Goal: Task Accomplishment & Management: Manage account settings

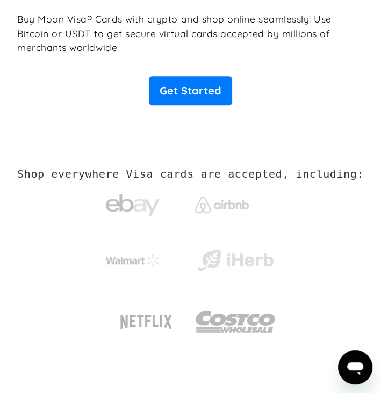
scroll to position [293, 0]
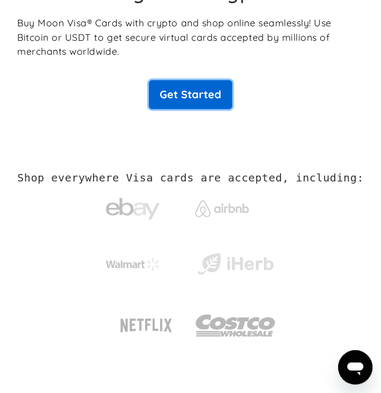
click at [210, 98] on link "Get Started" at bounding box center [190, 94] width 83 height 29
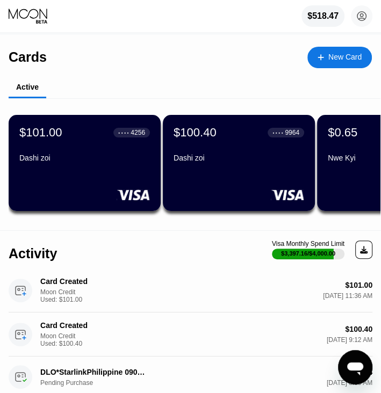
click at [236, 175] on div "$100.40 ● ● ● ● 9964 Dashi zoi" at bounding box center [239, 163] width 152 height 96
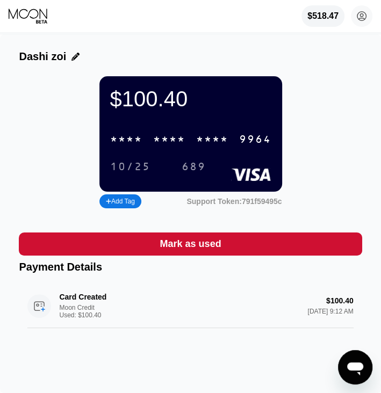
click at [264, 146] on div "9964" at bounding box center [255, 140] width 32 height 12
drag, startPoint x: 63, startPoint y: 61, endPoint x: 32, endPoint y: 63, distance: 31.2
click at [32, 63] on div "Dashi zoi" at bounding box center [190, 56] width 342 height 12
click at [66, 55] on div at bounding box center [72, 57] width 13 height 8
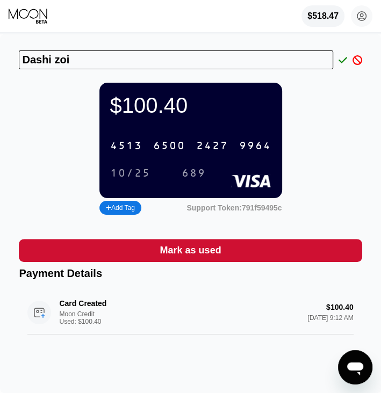
drag, startPoint x: 74, startPoint y: 62, endPoint x: -4, endPoint y: 70, distance: 78.8
click at [0, 70] on html "$518.47 [DOMAIN_NAME][EMAIL_ADDRESS][DOMAIN_NAME]  Home Settings Support Caree…" at bounding box center [190, 196] width 381 height 393
click at [343, 60] on icon at bounding box center [342, 60] width 9 height 10
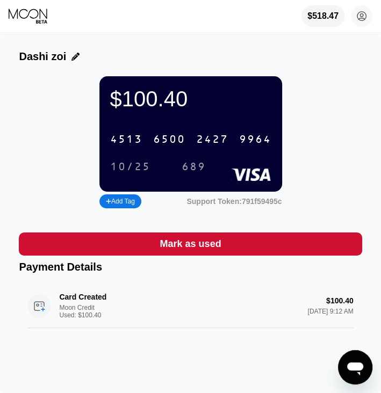
click at [189, 171] on div "689" at bounding box center [193, 167] width 24 height 12
click at [125, 172] on div "10/25" at bounding box center [130, 167] width 40 height 12
click at [37, 11] on icon at bounding box center [28, 14] width 39 height 10
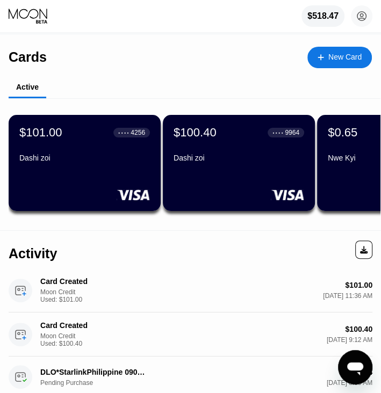
click at [258, 186] on div "$100.40 ● ● ● ● 9964 Dashi zoi" at bounding box center [239, 163] width 152 height 96
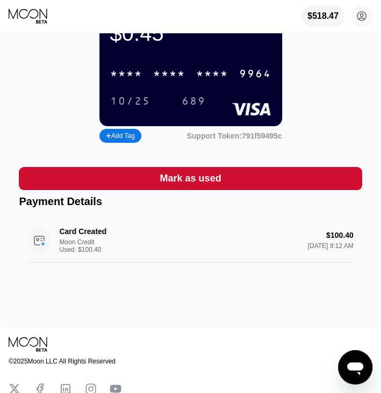
scroll to position [38, 0]
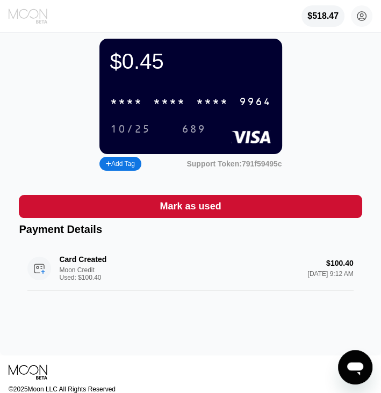
click at [10, 14] on icon at bounding box center [29, 16] width 40 height 16
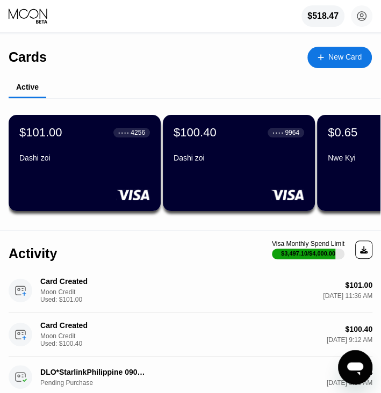
click at [75, 191] on div at bounding box center [84, 194] width 130 height 11
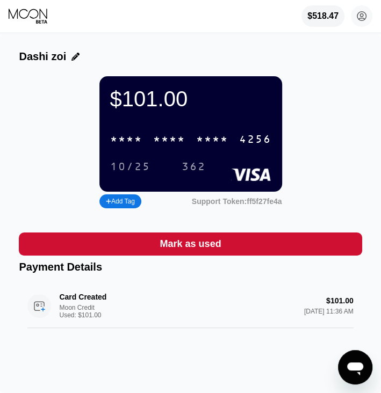
click at [71, 53] on icon at bounding box center [75, 57] width 8 height 8
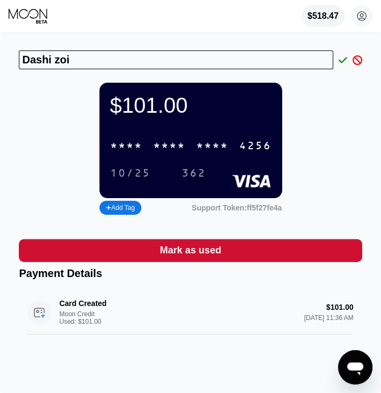
drag, startPoint x: 89, startPoint y: 56, endPoint x: -4, endPoint y: 74, distance: 95.0
click at [0, 74] on html "$518.47 [DOMAIN_NAME][EMAIL_ADDRESS][DOMAIN_NAME]  Home Settings Support Caree…" at bounding box center [190, 196] width 381 height 393
type input "Ma Sat Sin Praw"
click at [342, 62] on icon at bounding box center [342, 60] width 9 height 10
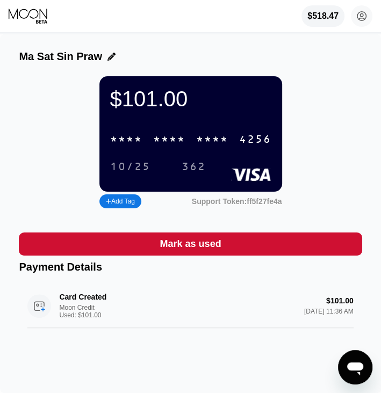
click at [342, 62] on div "Ma Sat Sin Praw" at bounding box center [190, 56] width 342 height 12
click at [232, 145] on div "* * * * * * * * * * * * 4256" at bounding box center [191, 139] width 174 height 22
click at [34, 8] on div "$518.47 [DOMAIN_NAME][EMAIL_ADDRESS][DOMAIN_NAME]  Home Settings Support Caree…" at bounding box center [190, 16] width 381 height 32
click at [55, 21] on div "$518.47 [DOMAIN_NAME][EMAIL_ADDRESS][DOMAIN_NAME]  Home Settings Support Caree…" at bounding box center [190, 16] width 381 height 32
click at [45, 21] on icon at bounding box center [29, 16] width 40 height 16
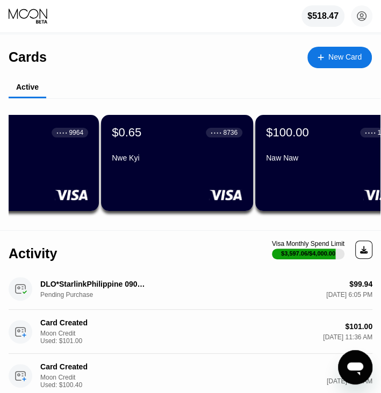
scroll to position [0, 272]
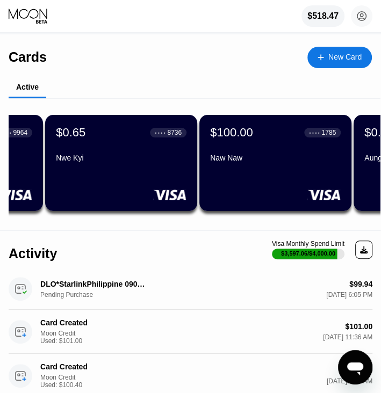
drag, startPoint x: 252, startPoint y: 227, endPoint x: 158, endPoint y: 223, distance: 93.5
click at [158, 223] on div "$101.00 ● ● ● ● 4256 Ma Sat Sin Praw $0.45 ● ● ● ● 9964 Dashi zoi $0.65 ● ● ● ●…" at bounding box center [194, 162] width 371 height 129
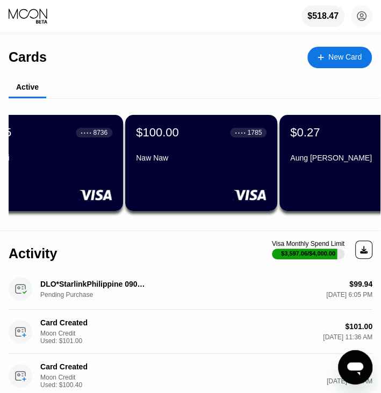
scroll to position [0, 346]
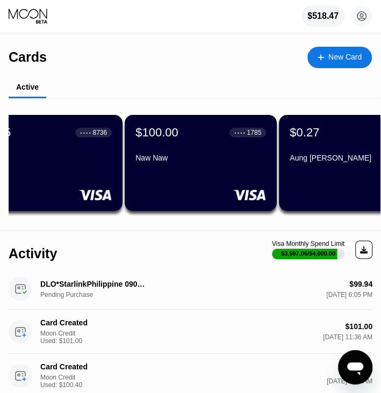
click at [225, 162] on div "Naw Naw" at bounding box center [200, 158] width 130 height 9
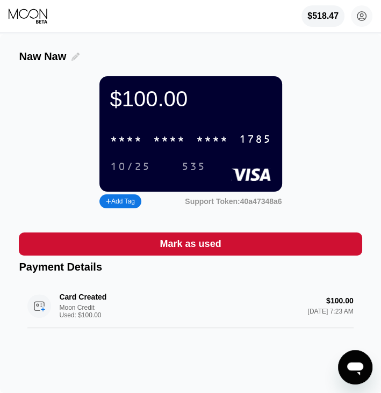
click at [76, 57] on icon at bounding box center [75, 57] width 8 height 8
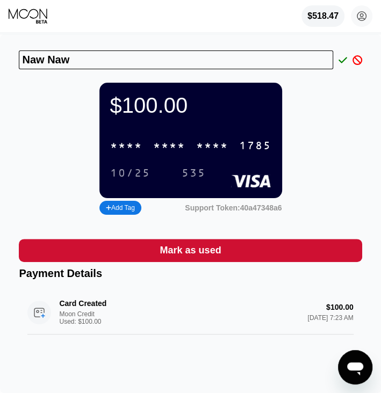
drag, startPoint x: 84, startPoint y: 57, endPoint x: -4, endPoint y: 82, distance: 91.4
click at [0, 82] on html "$518.47 [DOMAIN_NAME][EMAIL_ADDRESS][DOMAIN_NAME]  Home Settings Support Caree…" at bounding box center [190, 196] width 381 height 393
click at [340, 59] on icon at bounding box center [342, 60] width 9 height 10
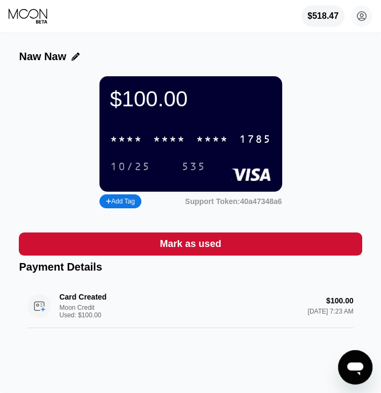
click at [71, 55] on icon at bounding box center [75, 57] width 8 height 8
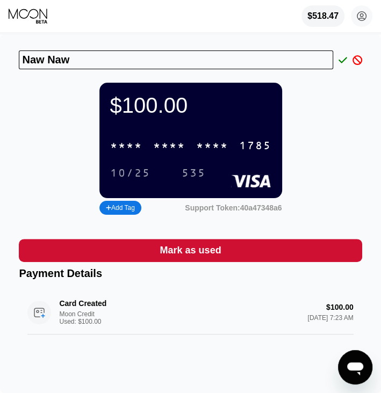
drag, startPoint x: 86, startPoint y: 60, endPoint x: -4, endPoint y: 70, distance: 91.3
click at [0, 70] on html "$518.47 [DOMAIN_NAME][EMAIL_ADDRESS][DOMAIN_NAME]  Home Settings Support Caree…" at bounding box center [190, 196] width 381 height 393
type input "Ma Sat"
click at [344, 59] on icon at bounding box center [342, 60] width 9 height 10
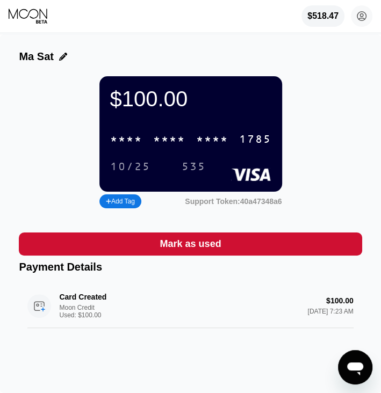
click at [235, 141] on div "* * * * * * * * * * * * 1785" at bounding box center [191, 139] width 174 height 22
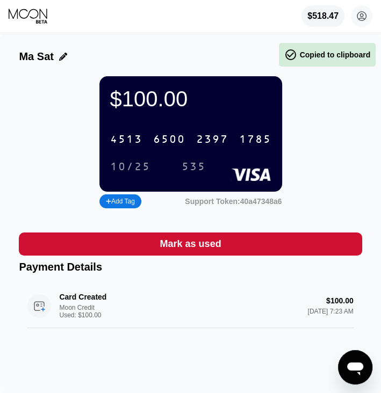
click at [120, 173] on div "10/25" at bounding box center [130, 167] width 40 height 12
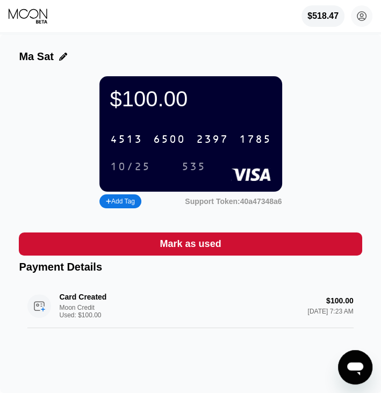
click at [192, 172] on div "535" at bounding box center [193, 167] width 24 height 12
click at [35, 11] on icon at bounding box center [28, 14] width 39 height 10
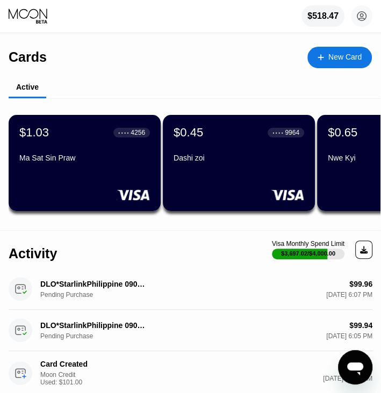
drag, startPoint x: 164, startPoint y: 227, endPoint x: 155, endPoint y: 230, distance: 9.0
click at [155, 227] on div "$1.03 ● ● ● ● 4256 Ma Sat Sin Praw $0.45 ● ● ● ● 9964 Dashi zoi $0.65 ● ● ● ● […" at bounding box center [194, 162] width 371 height 129
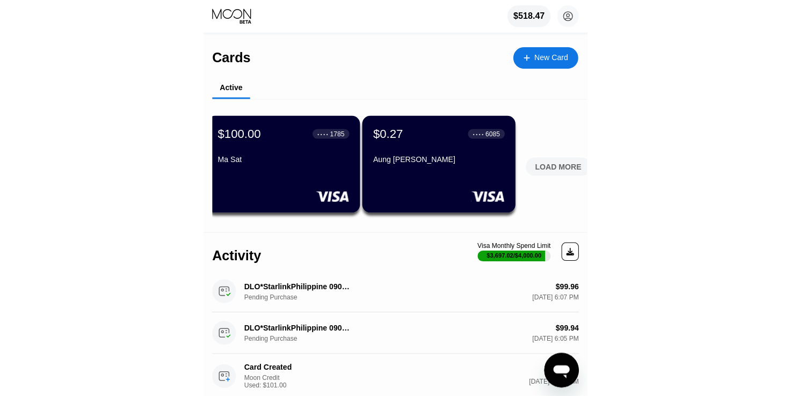
scroll to position [0, 479]
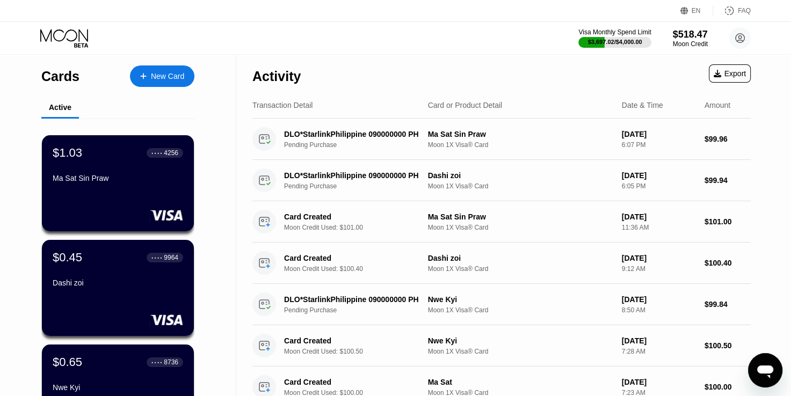
click at [222, 171] on div "Cards New Card Active $1.03 ● ● ● ● 4256 Ma Sat Sin Praw $0.45 ● ● ● ● 9964 Das…" at bounding box center [118, 381] width 236 height 653
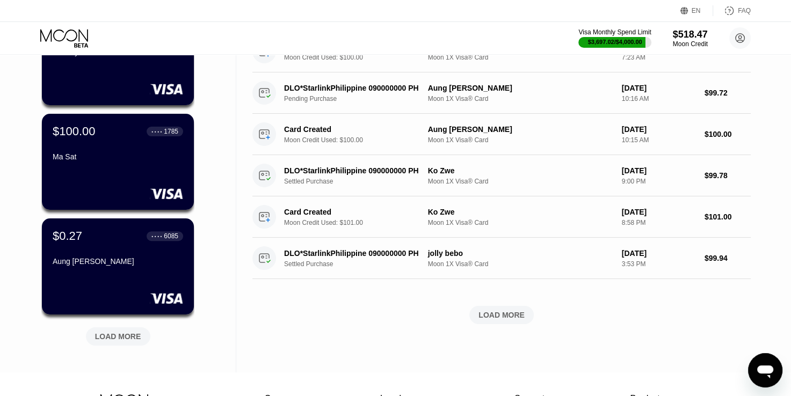
scroll to position [344, 0]
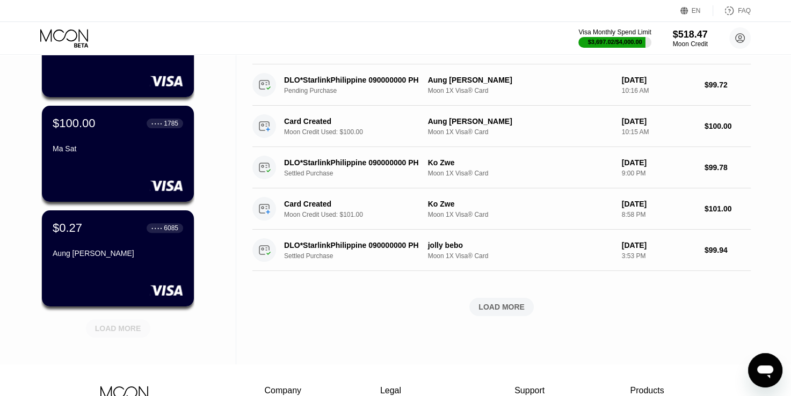
click at [118, 327] on div "LOAD MORE" at bounding box center [118, 329] width 46 height 10
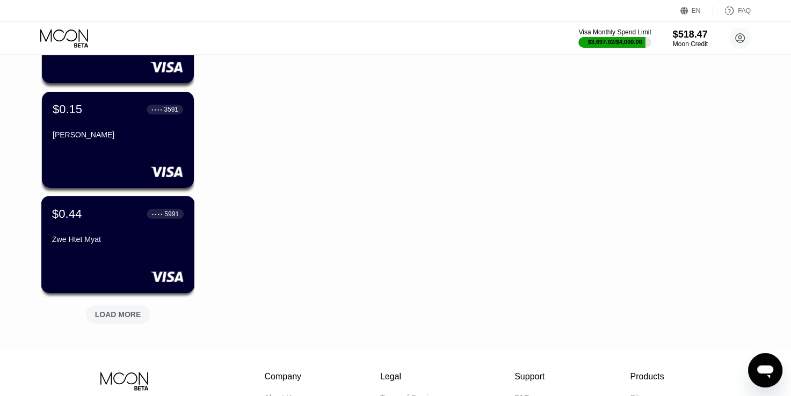
scroll to position [923, 0]
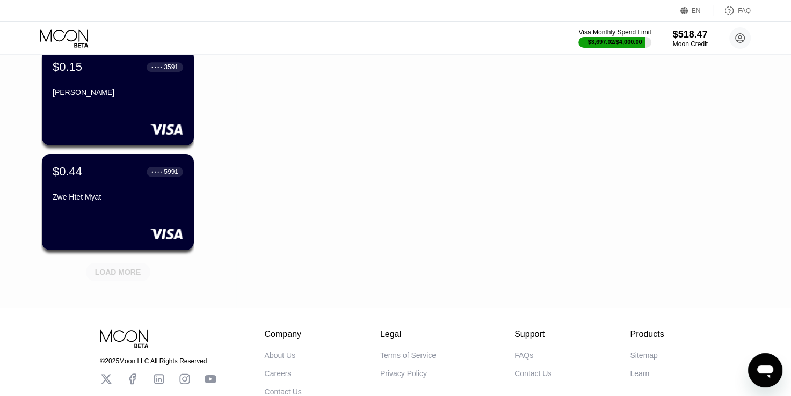
click at [120, 270] on div "LOAD MORE" at bounding box center [118, 272] width 46 height 10
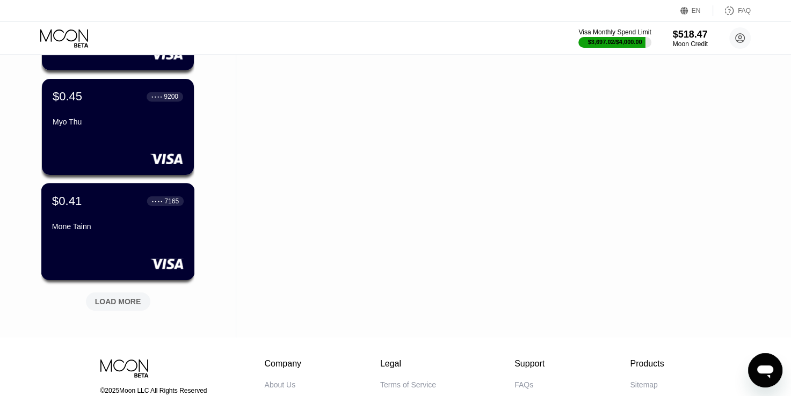
scroll to position [1439, 0]
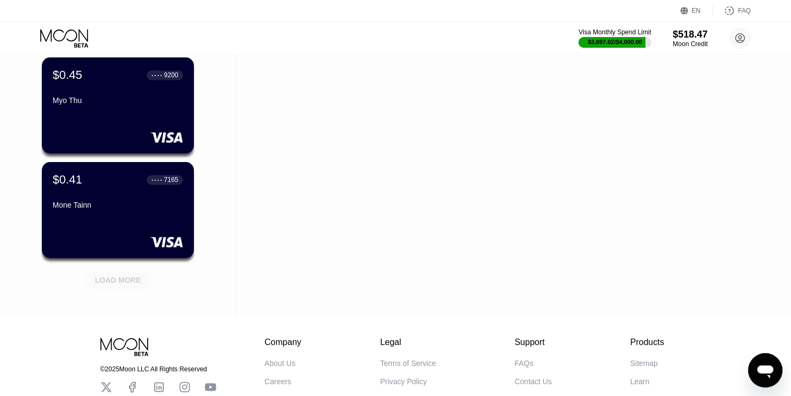
click at [121, 274] on div "LOAD MORE" at bounding box center [118, 280] width 64 height 18
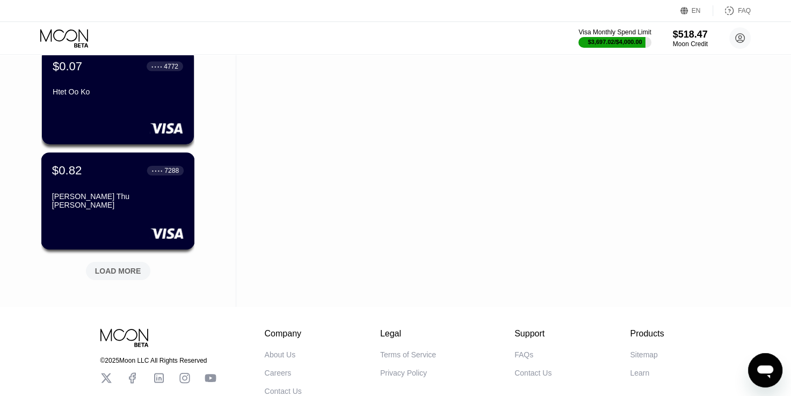
scroll to position [1997, 0]
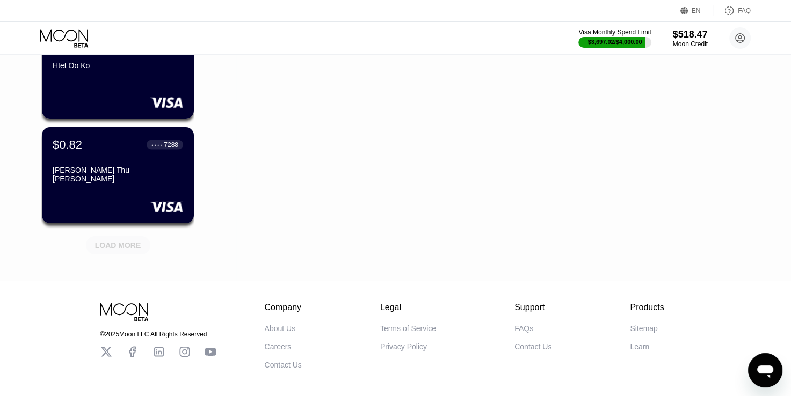
click at [126, 244] on div "LOAD MORE" at bounding box center [118, 245] width 46 height 10
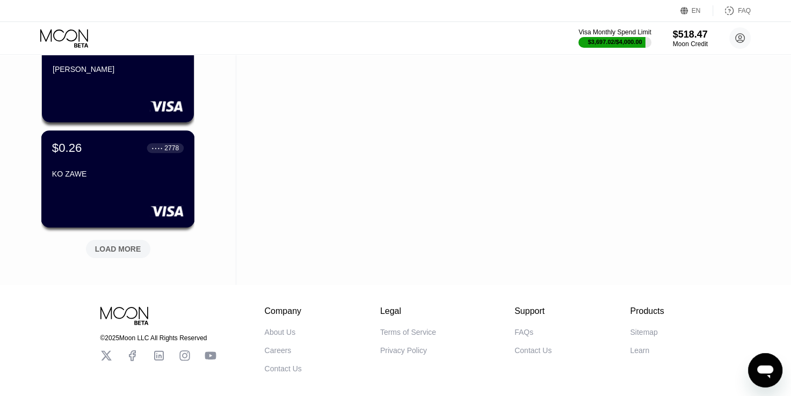
scroll to position [2534, 0]
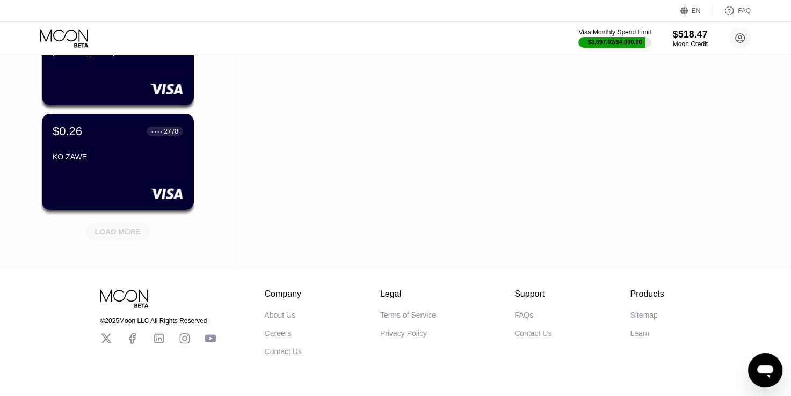
click at [110, 234] on div "LOAD MORE" at bounding box center [118, 232] width 46 height 10
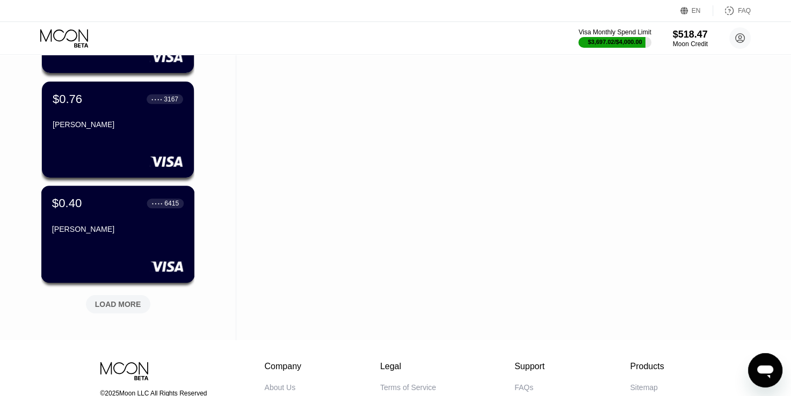
scroll to position [3006, 0]
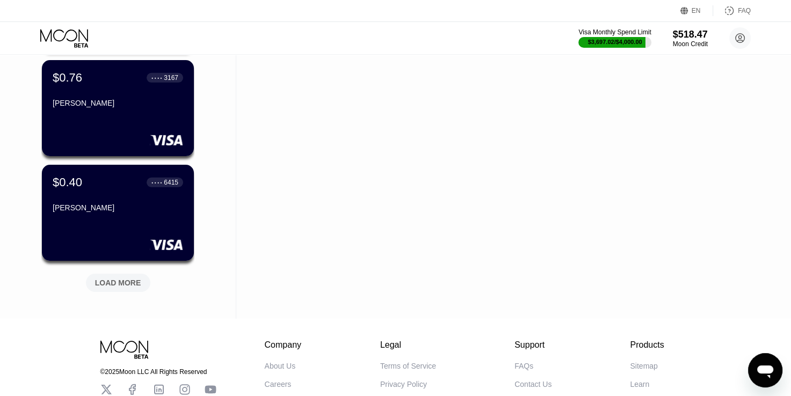
click at [120, 280] on div "LOAD MORE" at bounding box center [118, 283] width 46 height 10
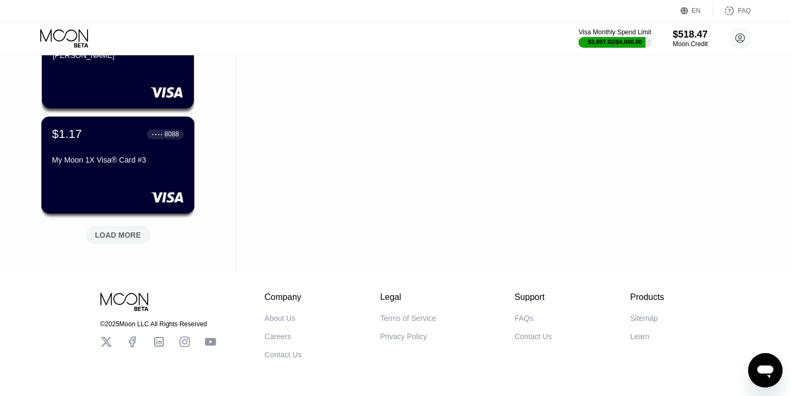
scroll to position [3586, 0]
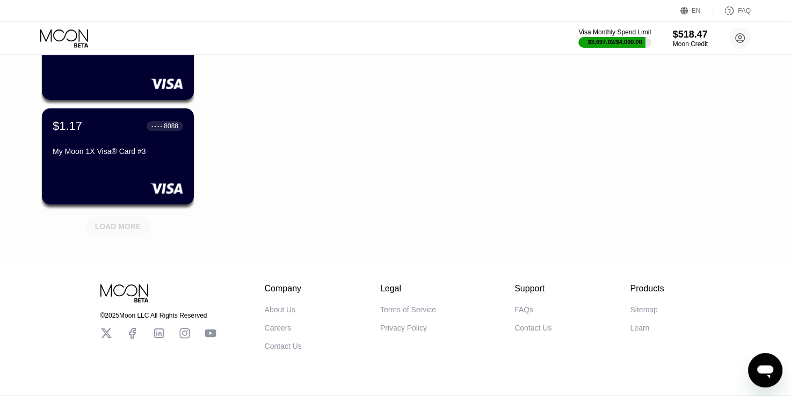
click at [117, 221] on div "LOAD MORE" at bounding box center [118, 226] width 64 height 18
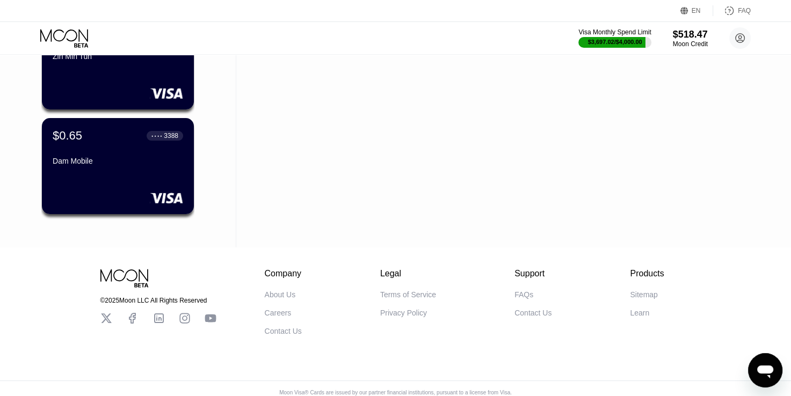
scroll to position [3779, 0]
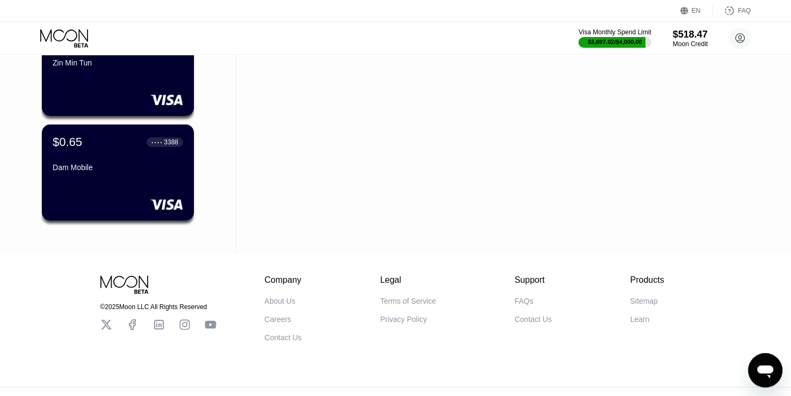
click at [63, 31] on icon at bounding box center [65, 38] width 50 height 19
click at [71, 38] on icon at bounding box center [65, 38] width 50 height 19
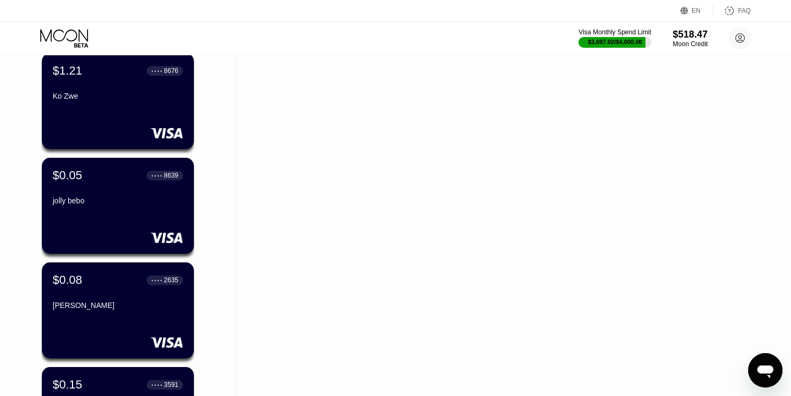
scroll to position [550, 0]
